Goal: Transaction & Acquisition: Purchase product/service

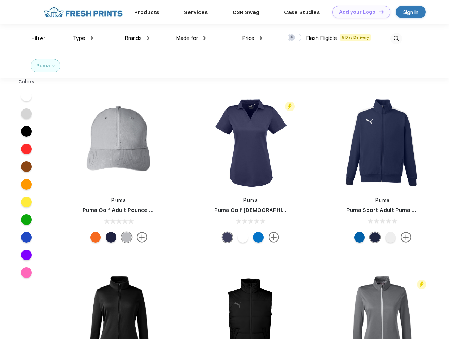
click at [359, 12] on link "Add your Logo Design Tool" at bounding box center [362, 12] width 58 height 12
click at [0, 0] on div "Design Tool" at bounding box center [0, 0] width 0 height 0
click at [379, 12] on link "Add your Logo Design Tool" at bounding box center [362, 12] width 58 height 12
click at [34, 38] on div "Filter" at bounding box center [38, 39] width 14 height 8
click at [83, 38] on span "Type" at bounding box center [79, 38] width 12 height 6
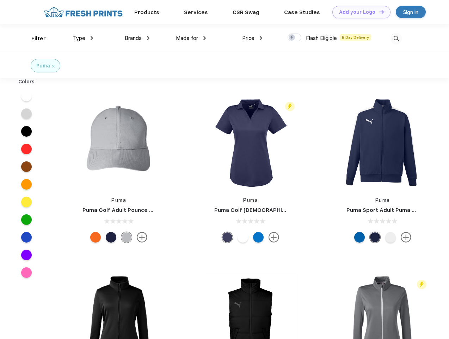
click at [137, 38] on span "Brands" at bounding box center [133, 38] width 17 height 6
click at [191, 38] on span "Made for" at bounding box center [187, 38] width 22 height 6
click at [253, 38] on span "Price" at bounding box center [248, 38] width 12 height 6
click at [295, 38] on div at bounding box center [295, 38] width 14 height 8
click at [292, 38] on input "checkbox" at bounding box center [290, 35] width 5 height 5
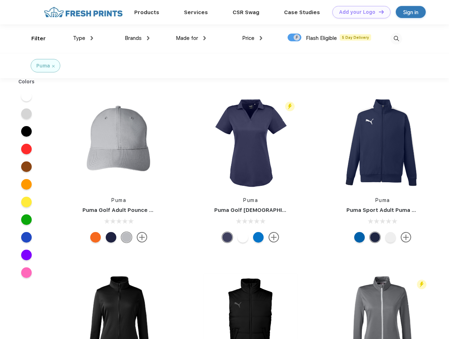
click at [397, 38] on img at bounding box center [397, 39] width 12 height 12
